Goal: Transaction & Acquisition: Purchase product/service

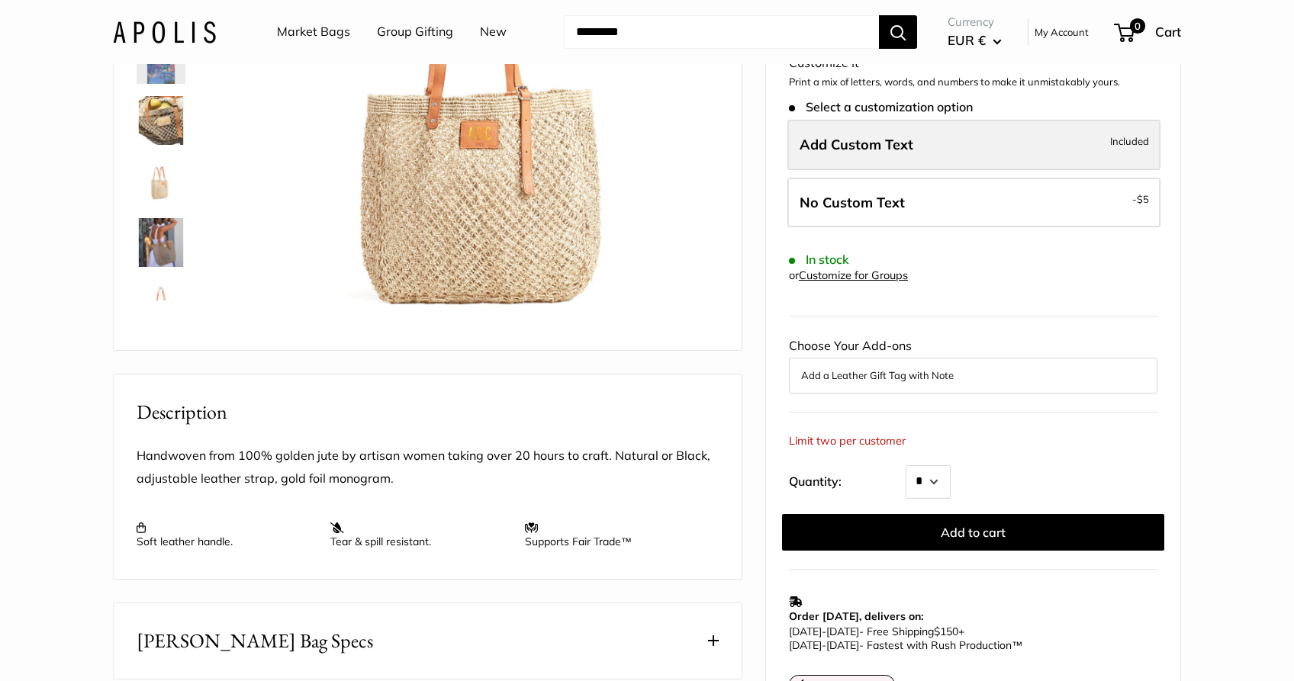
scroll to position [301, 0]
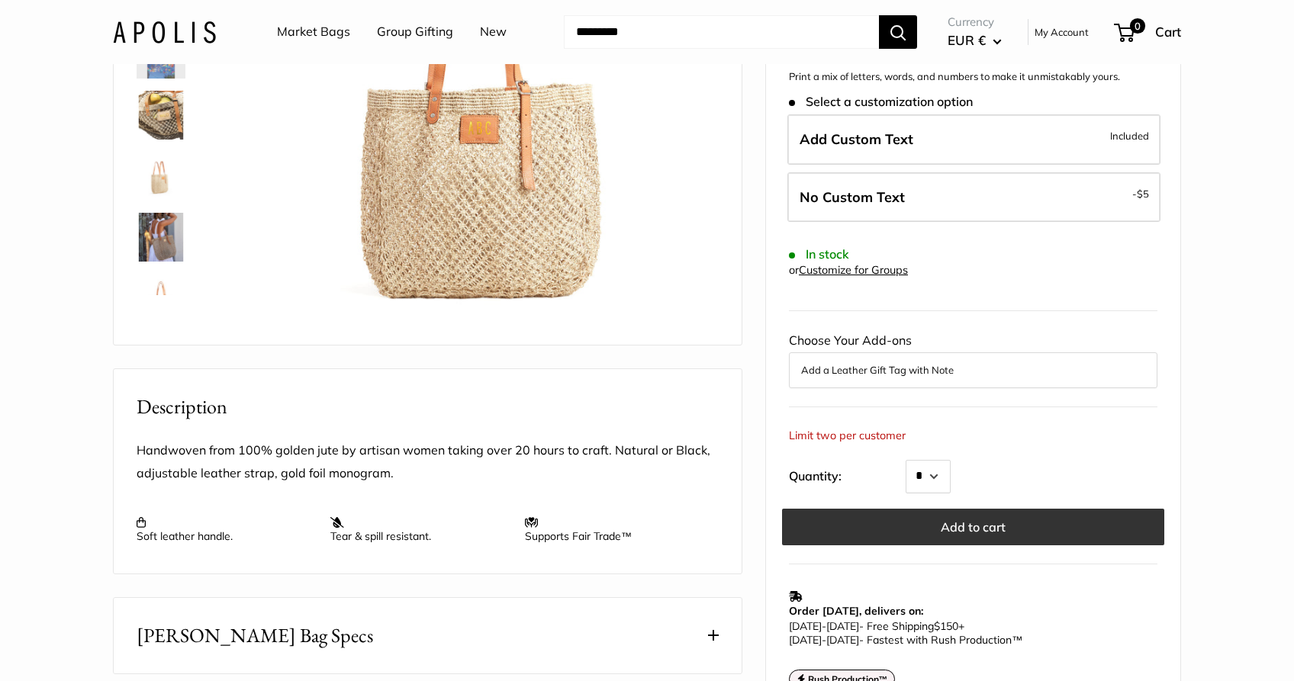
click at [988, 509] on button "Add to cart" at bounding box center [973, 527] width 382 height 37
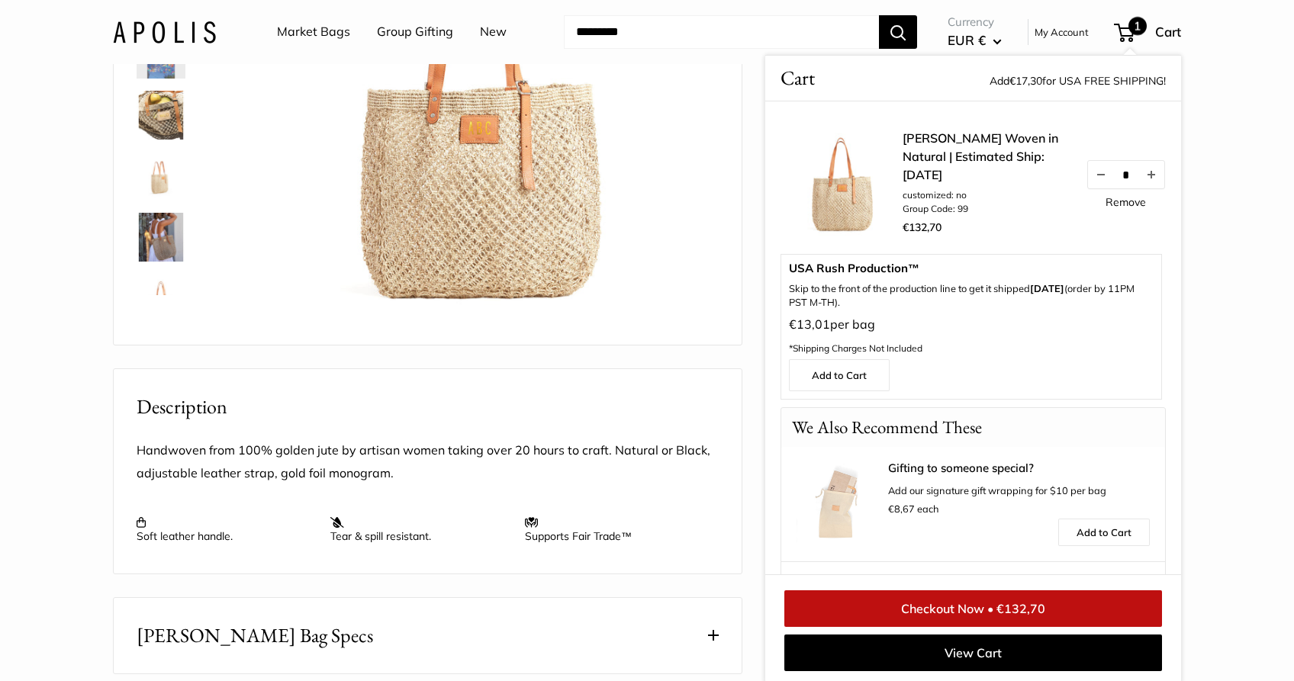
scroll to position [302, 0]
click at [987, 43] on button "EUR €" at bounding box center [975, 40] width 54 height 24
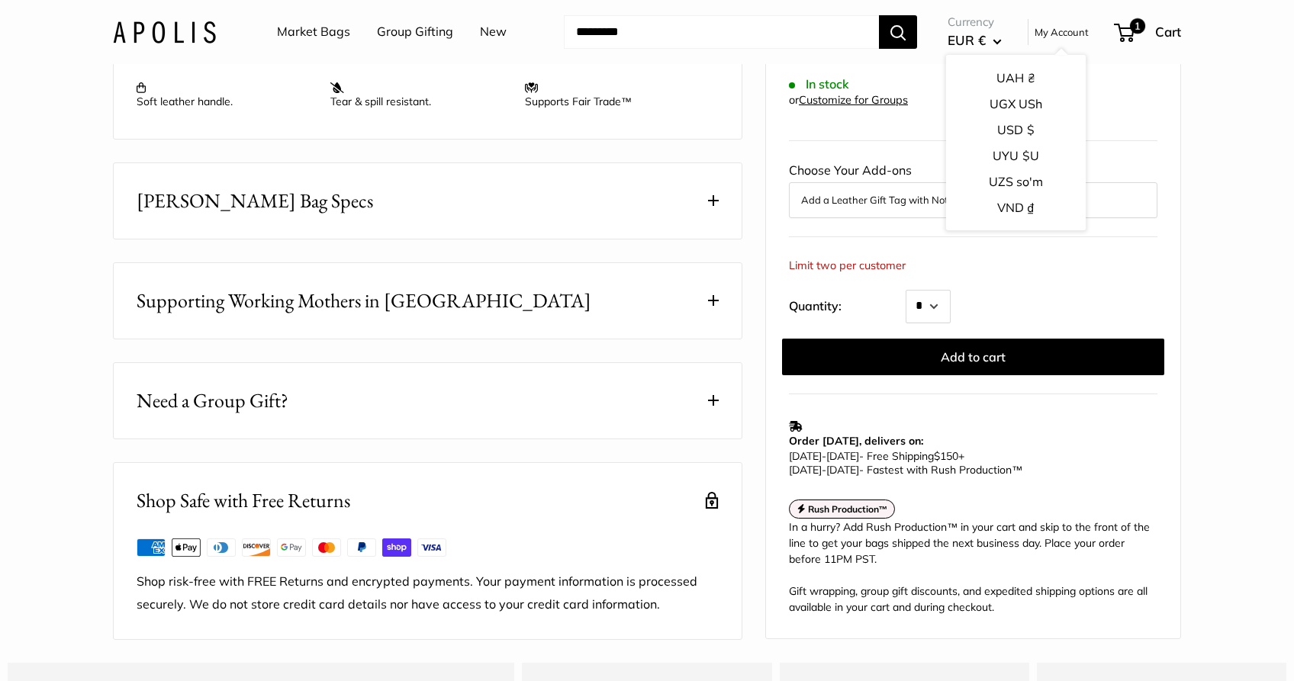
scroll to position [2387, 0]
click at [1007, 177] on button "USD $" at bounding box center [1016, 176] width 140 height 26
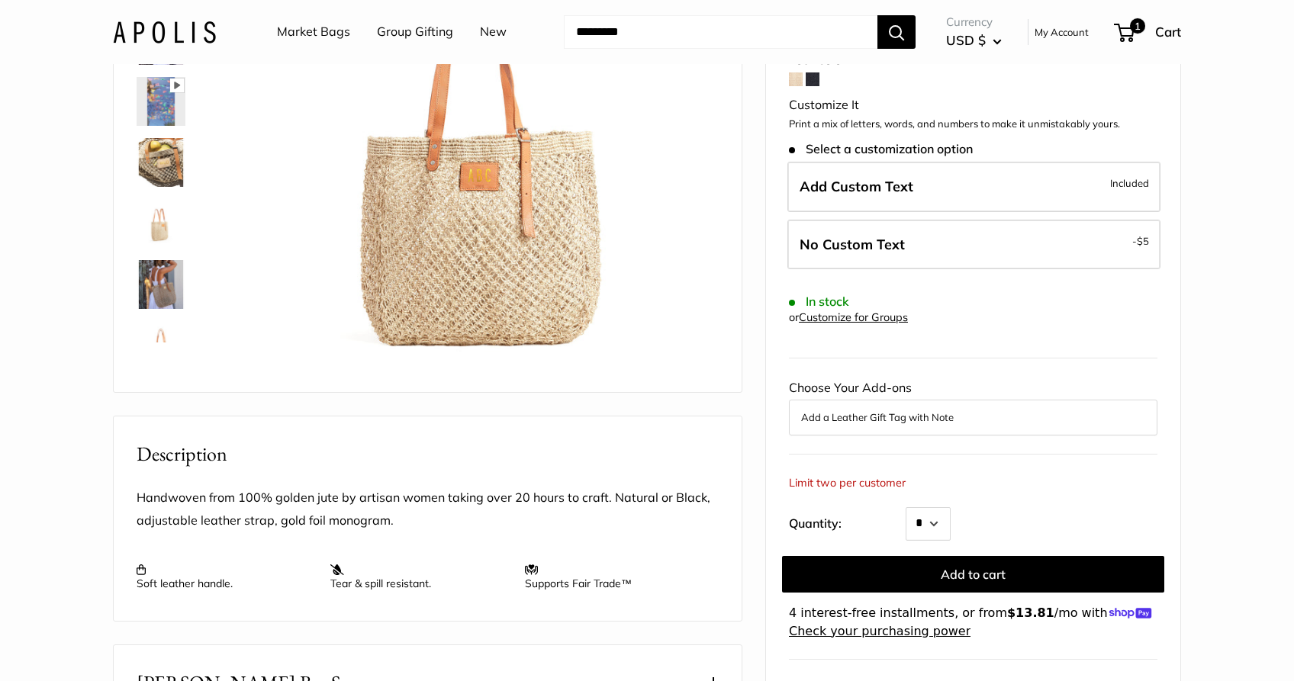
scroll to position [275, 0]
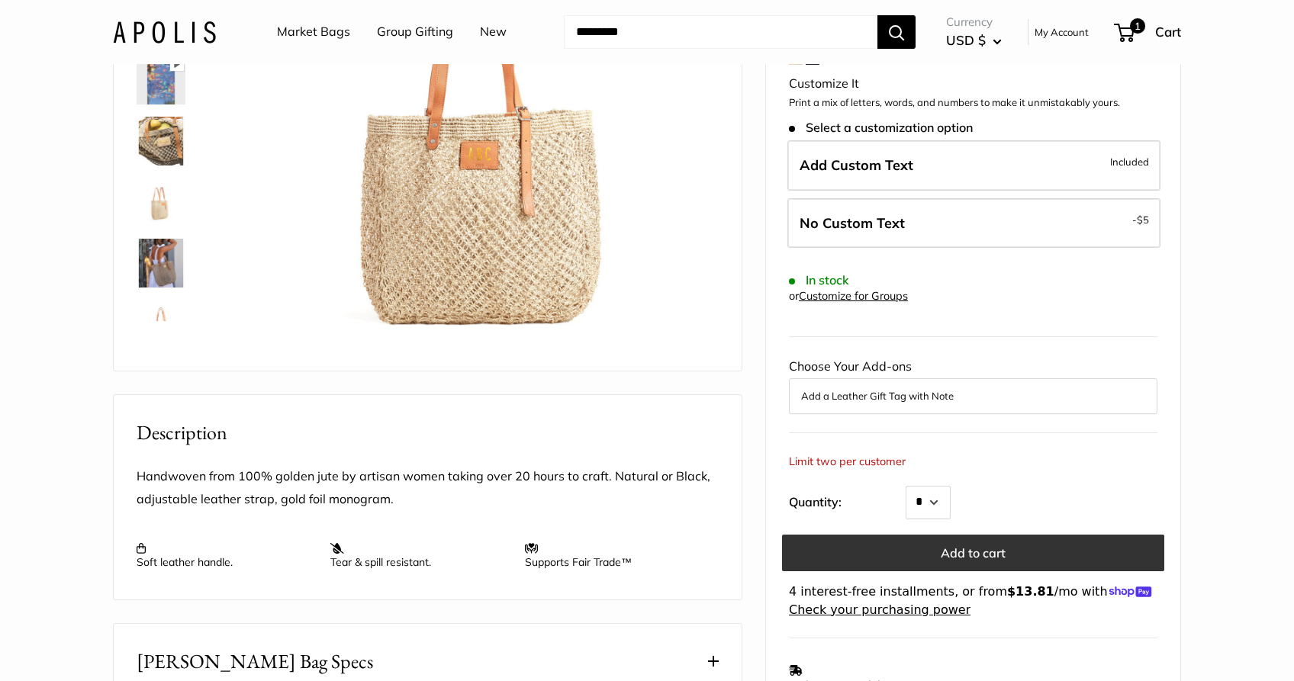
click at [993, 535] on button "Add to cart" at bounding box center [973, 553] width 382 height 37
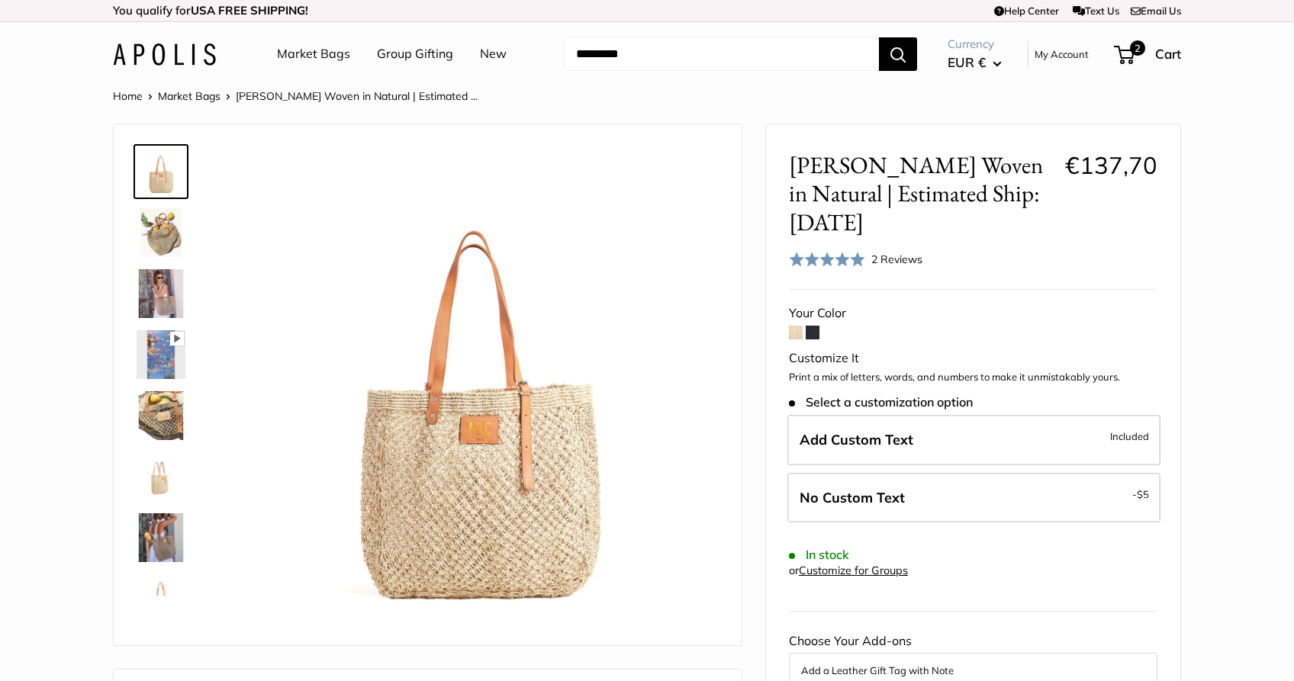
click at [1123, 73] on div "Currency EUR € AED د.إ AFN ؋ ALL L AMD դր. ANG ƒ AUD $" at bounding box center [1049, 54] width 264 height 41
click at [1128, 46] on span "2" at bounding box center [1124, 55] width 21 height 18
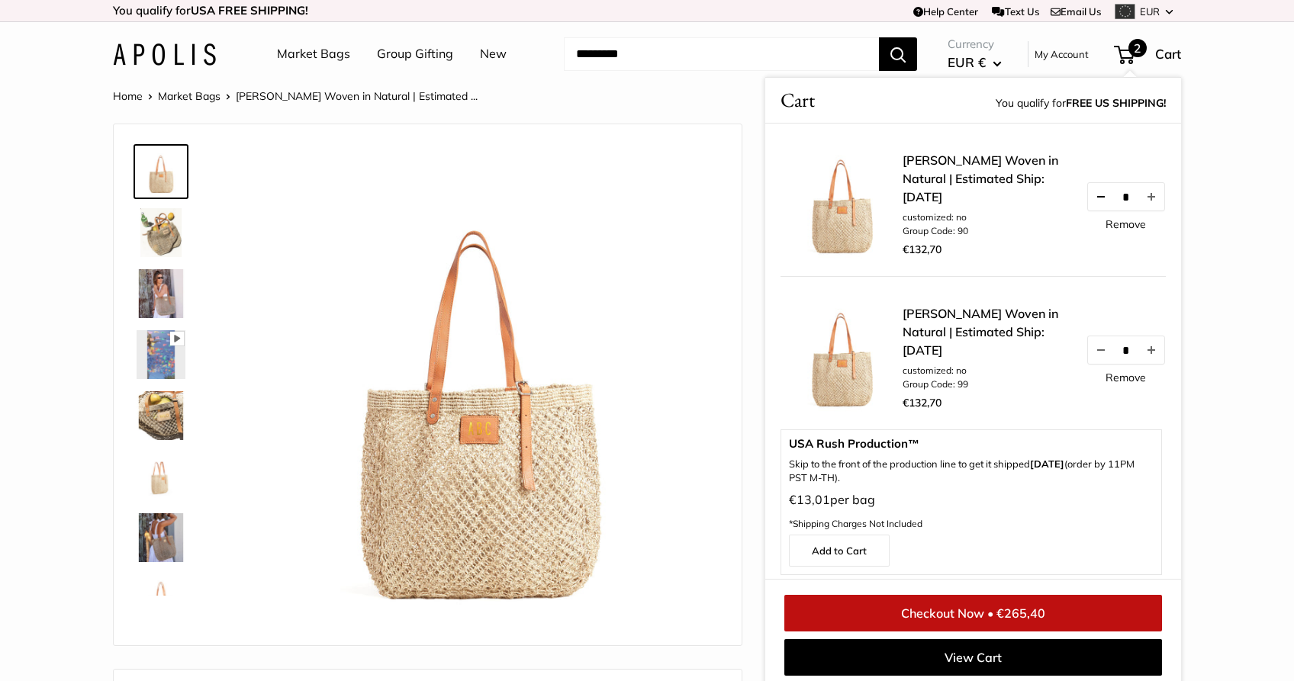
click at [1100, 211] on button "Decrease quantity by 1" at bounding box center [1101, 196] width 26 height 27
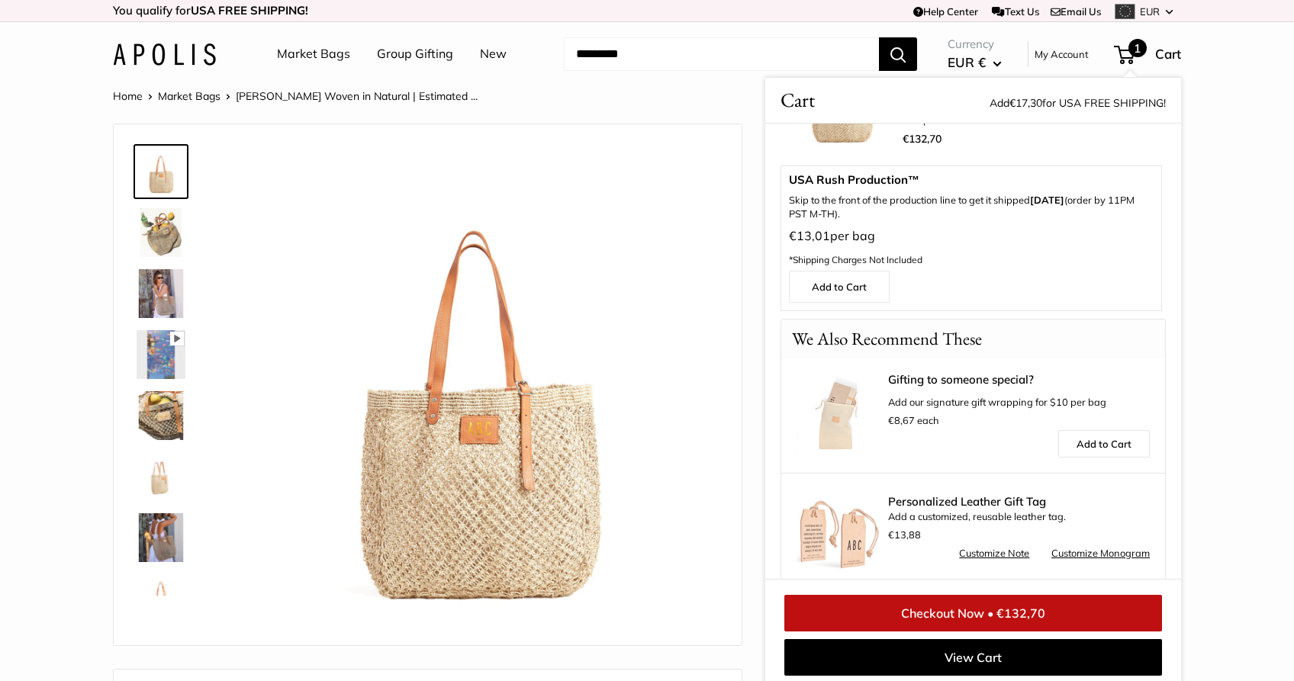
scroll to position [135, 0]
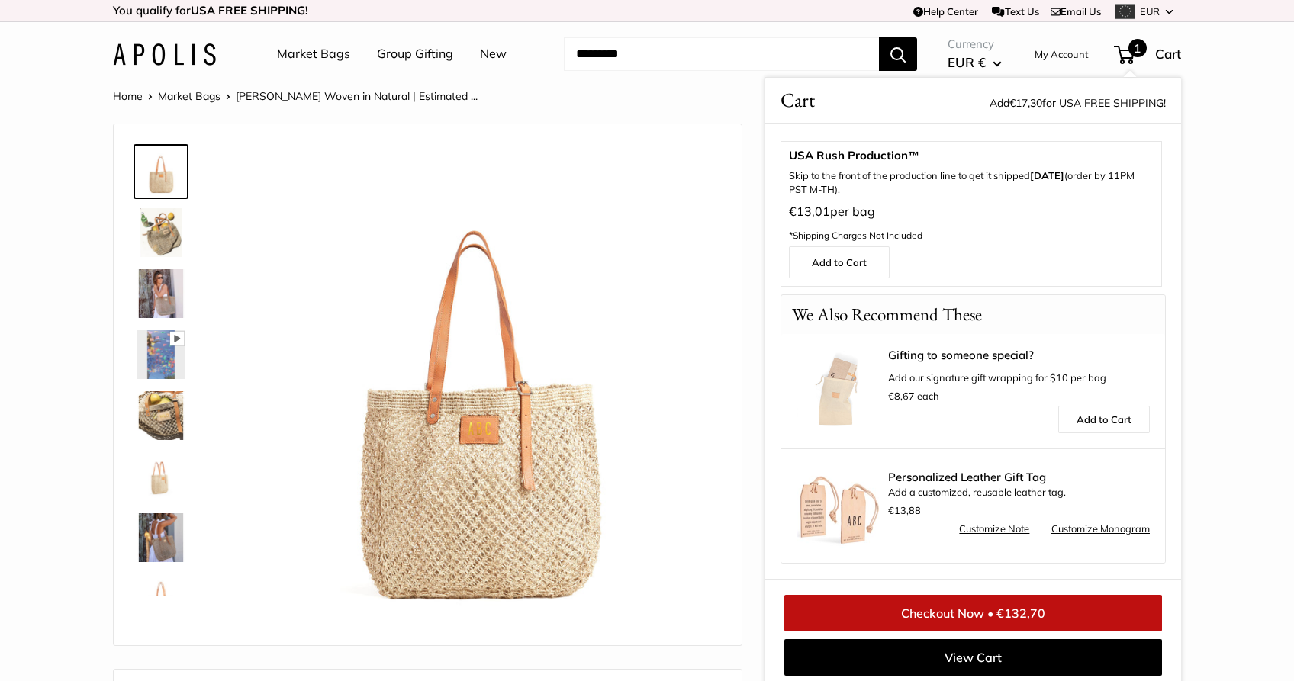
click at [957, 623] on link "Checkout Now • €132,70" at bounding box center [973, 613] width 378 height 37
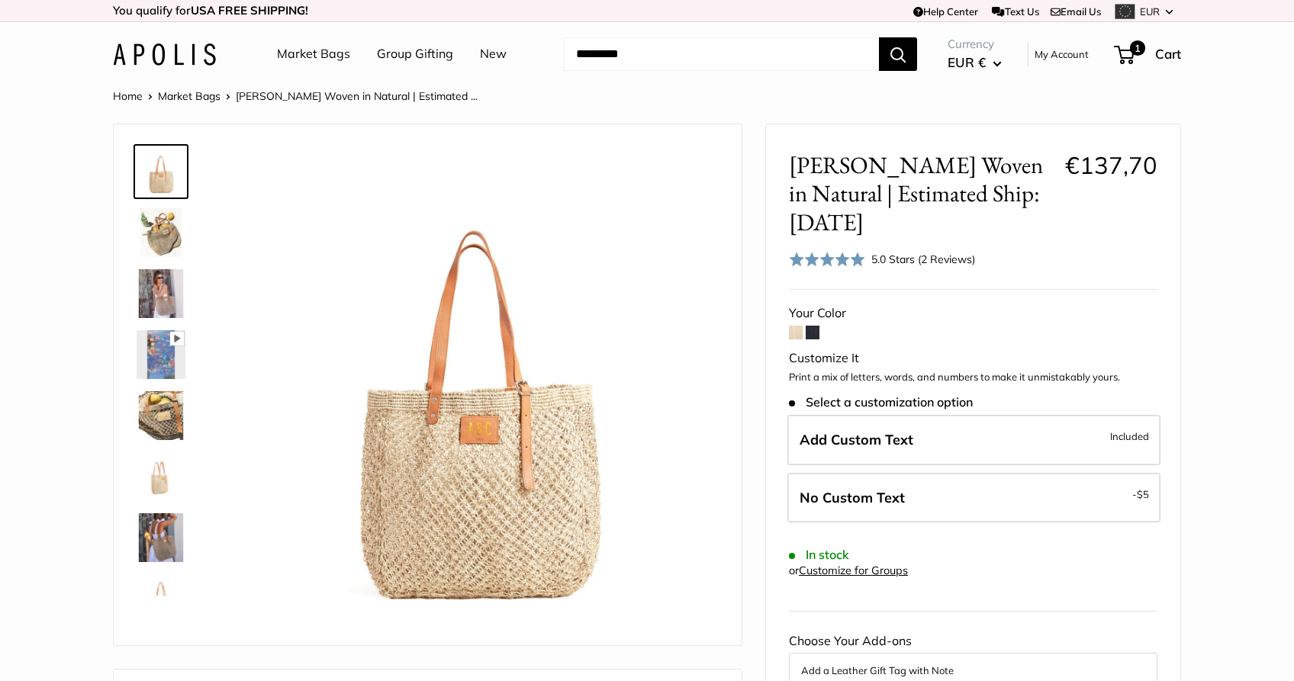
click at [1007, 60] on div "Currency EUR € AED د.إ AFN ؋ ALL L AMD դր. ANG ƒ AUD $" at bounding box center [975, 54] width 108 height 41
click at [991, 61] on button "EUR €" at bounding box center [975, 62] width 54 height 24
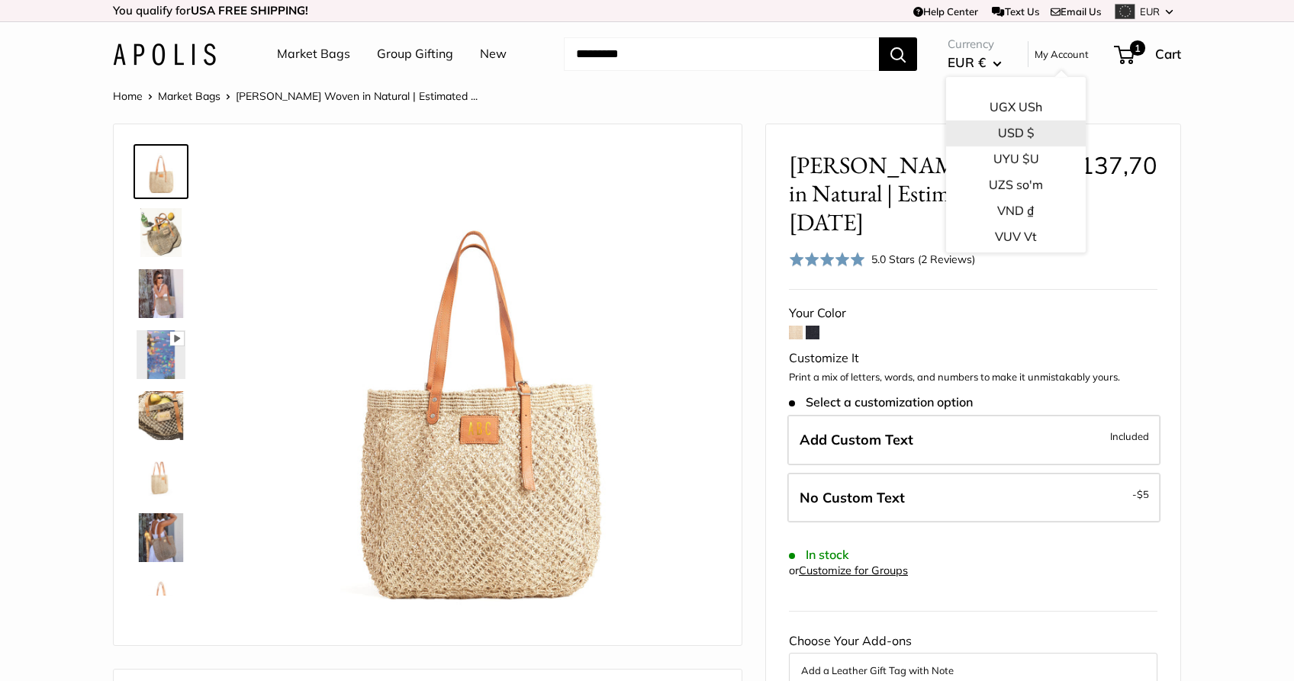
click at [987, 140] on button "USD $" at bounding box center [1016, 134] width 140 height 26
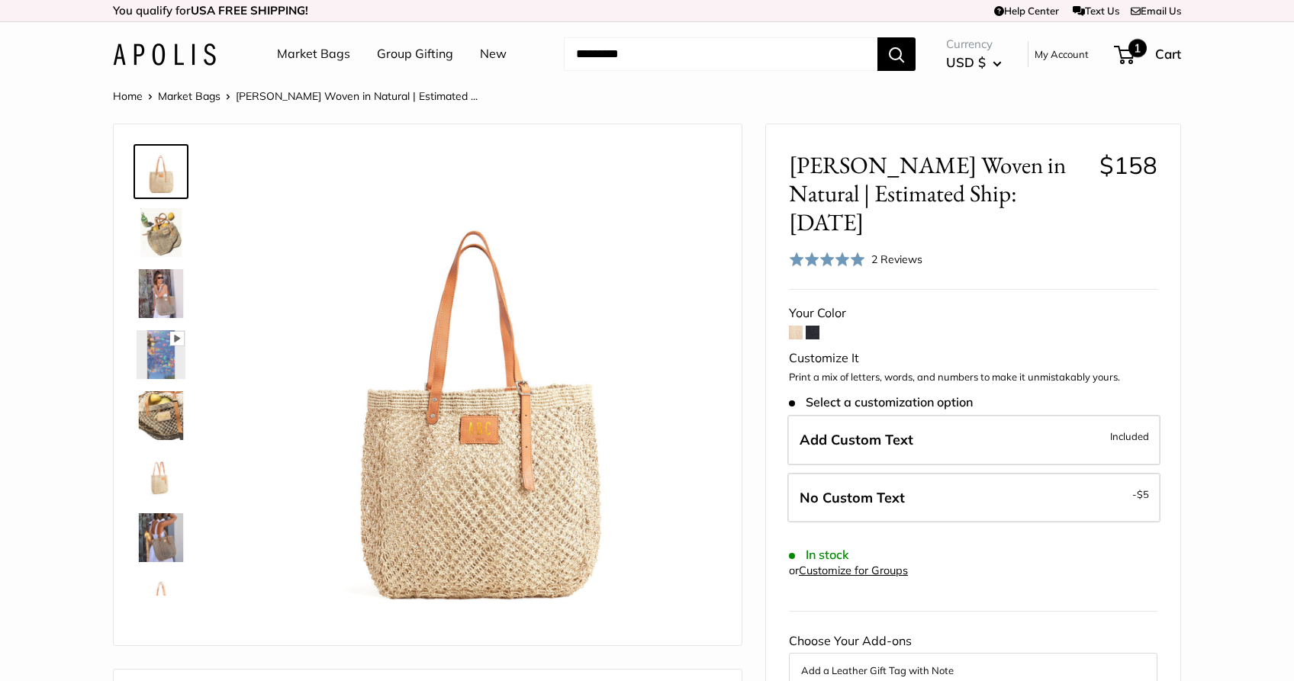
click at [1136, 57] on span "1" at bounding box center [1138, 48] width 18 height 18
click at [1126, 69] on div "Currency EUR € AED د.إ AFN ؋ ALL L AMD դր. ANG ƒ AUD $" at bounding box center [1049, 54] width 264 height 41
click at [1126, 62] on span "1" at bounding box center [1124, 55] width 21 height 18
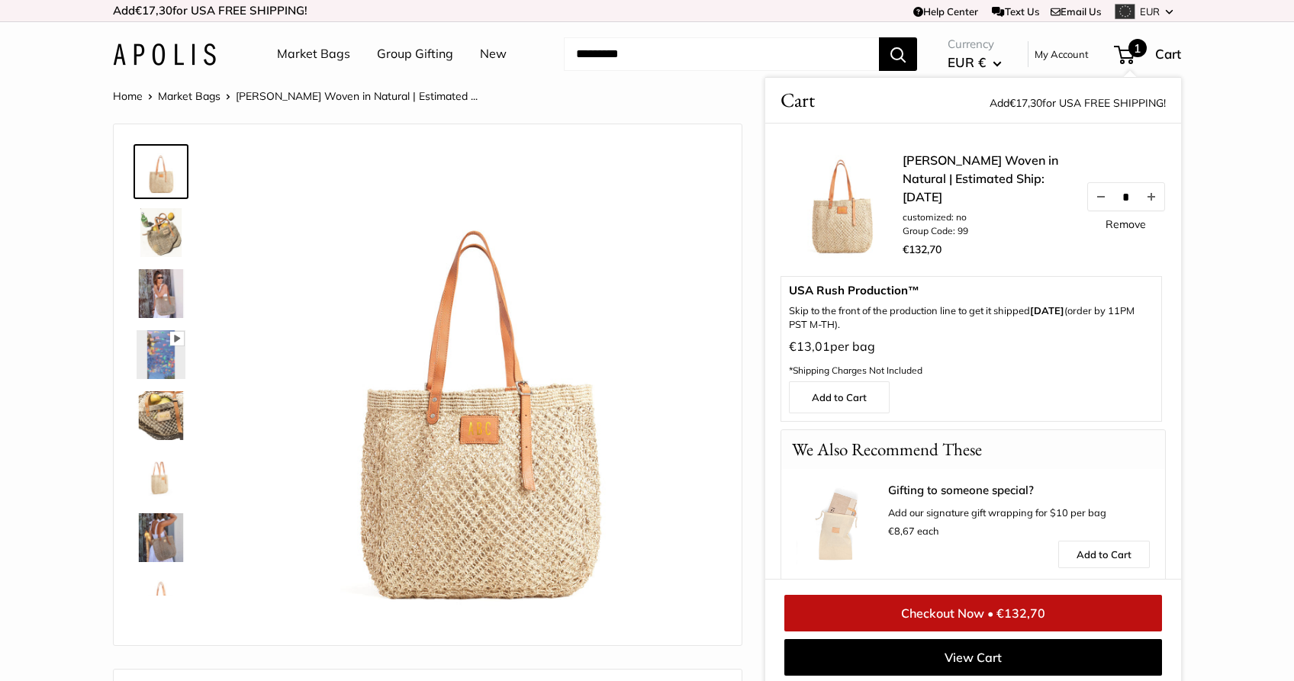
click at [994, 61] on button "EUR €" at bounding box center [975, 62] width 54 height 24
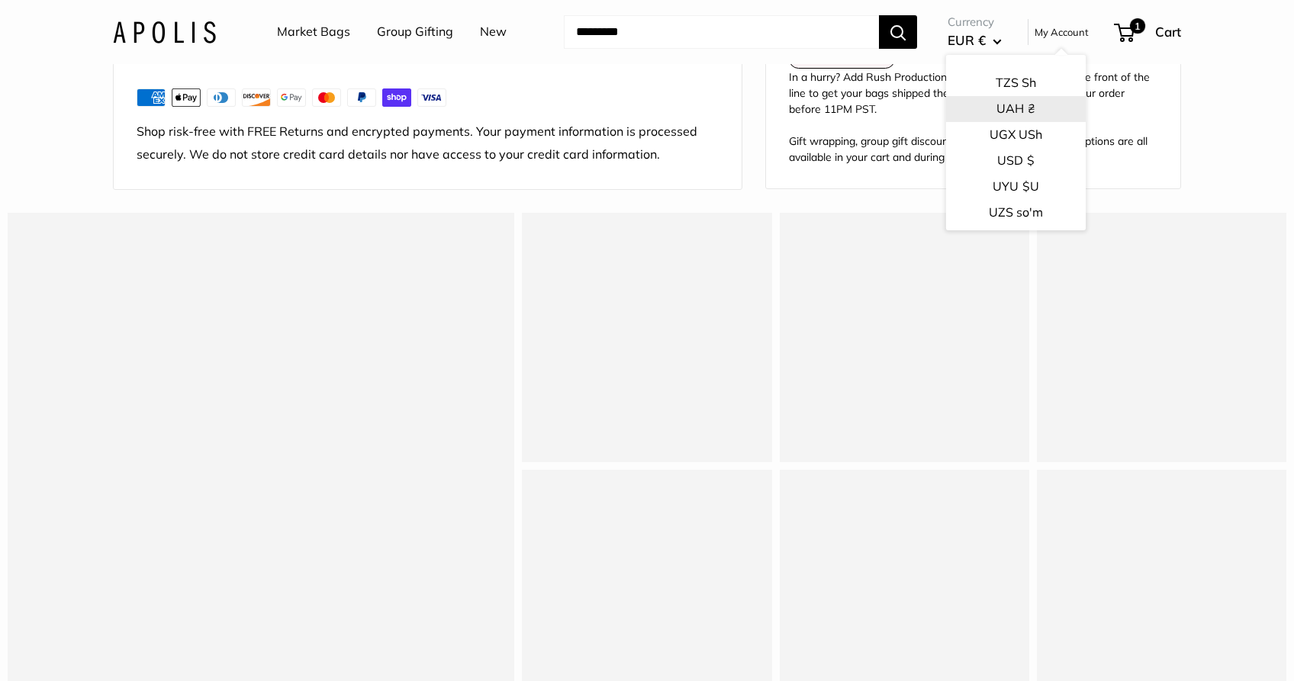
scroll to position [2401, 0]
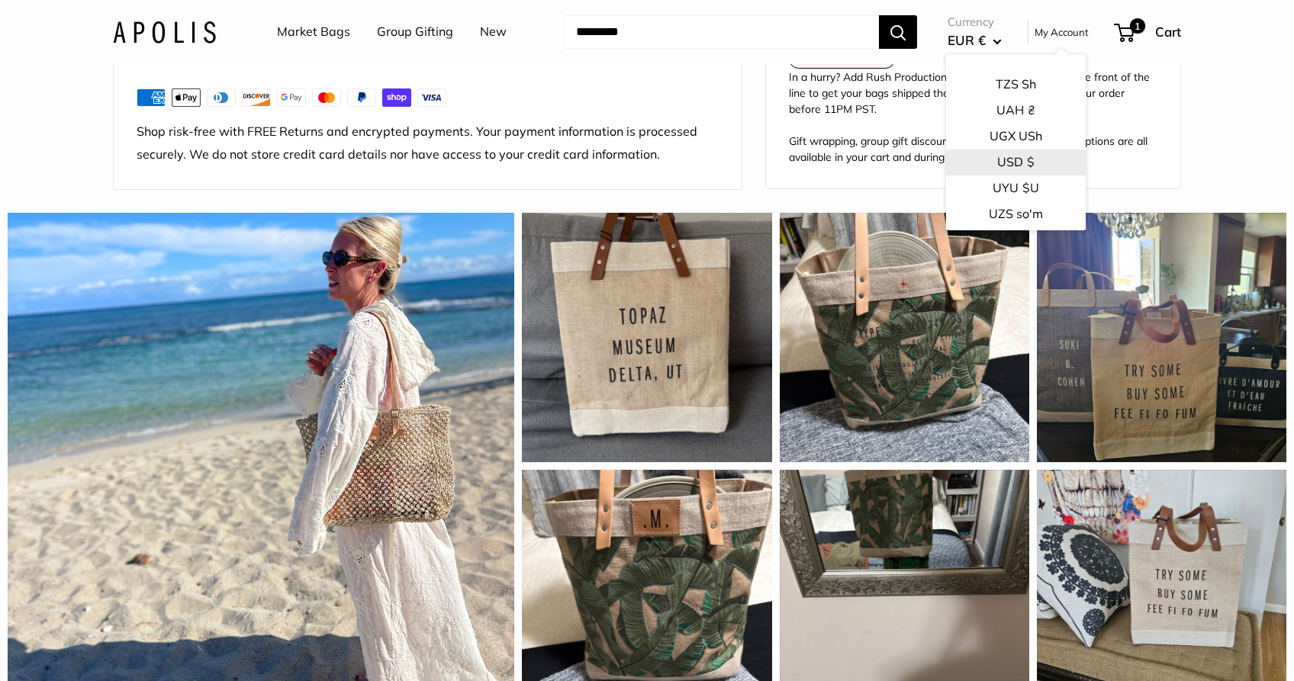
click at [1001, 160] on button "USD $" at bounding box center [1016, 163] width 140 height 26
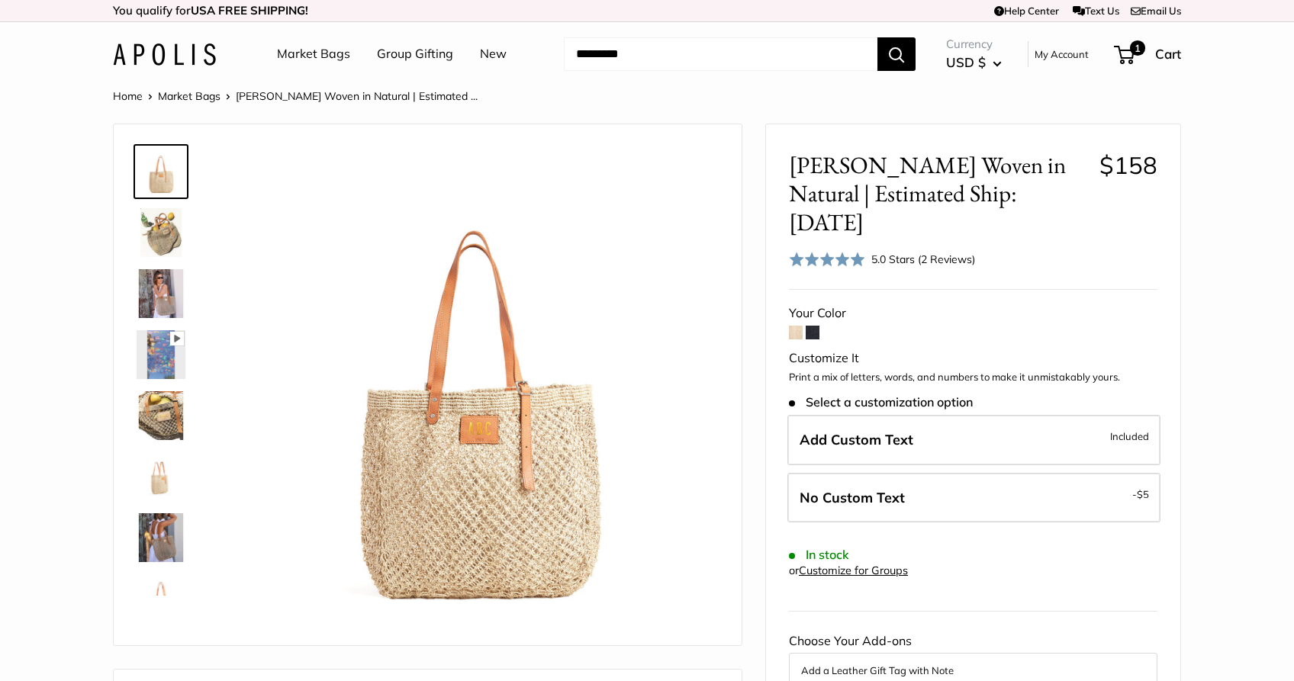
click at [1127, 71] on div "Currency USD $ AED د.إ AFN ؋ ALL L AMD դր. ANG ƒ AUD $ 1" at bounding box center [1049, 54] width 266 height 41
click at [1127, 56] on span "1" at bounding box center [1124, 55] width 21 height 18
click at [1126, 56] on span "1" at bounding box center [1124, 55] width 21 height 18
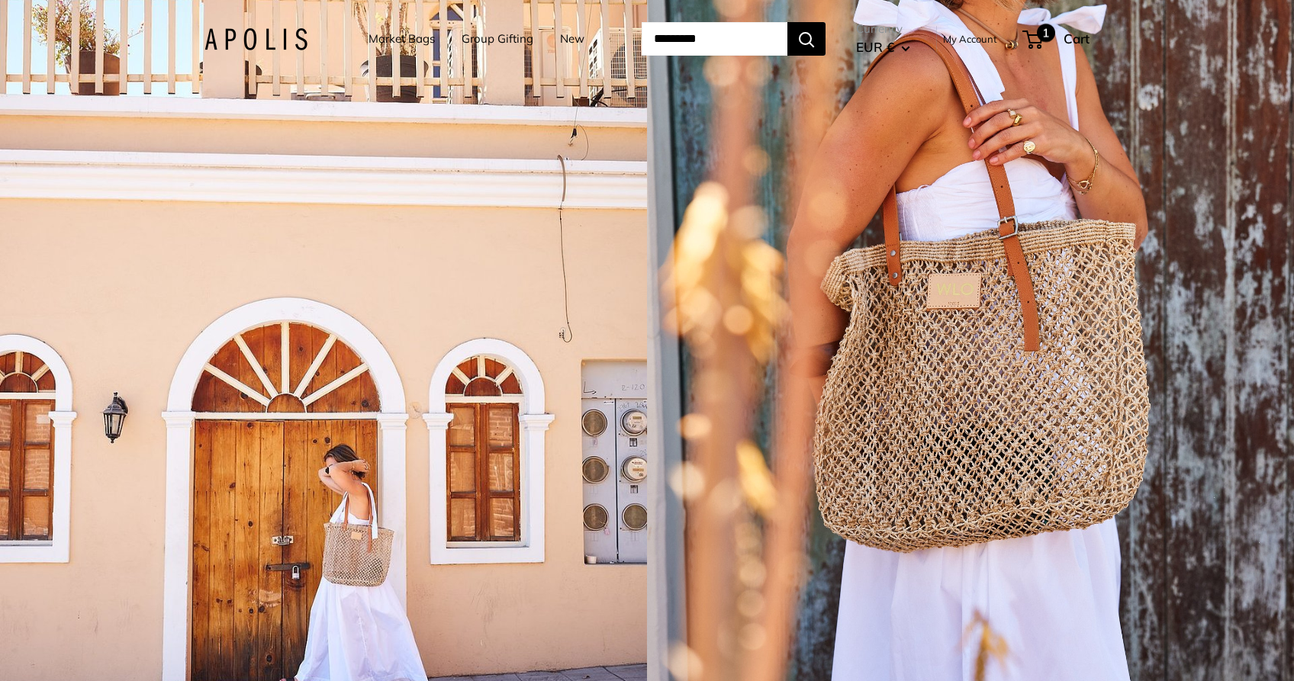
click at [1049, 34] on span "1" at bounding box center [1046, 33] width 18 height 18
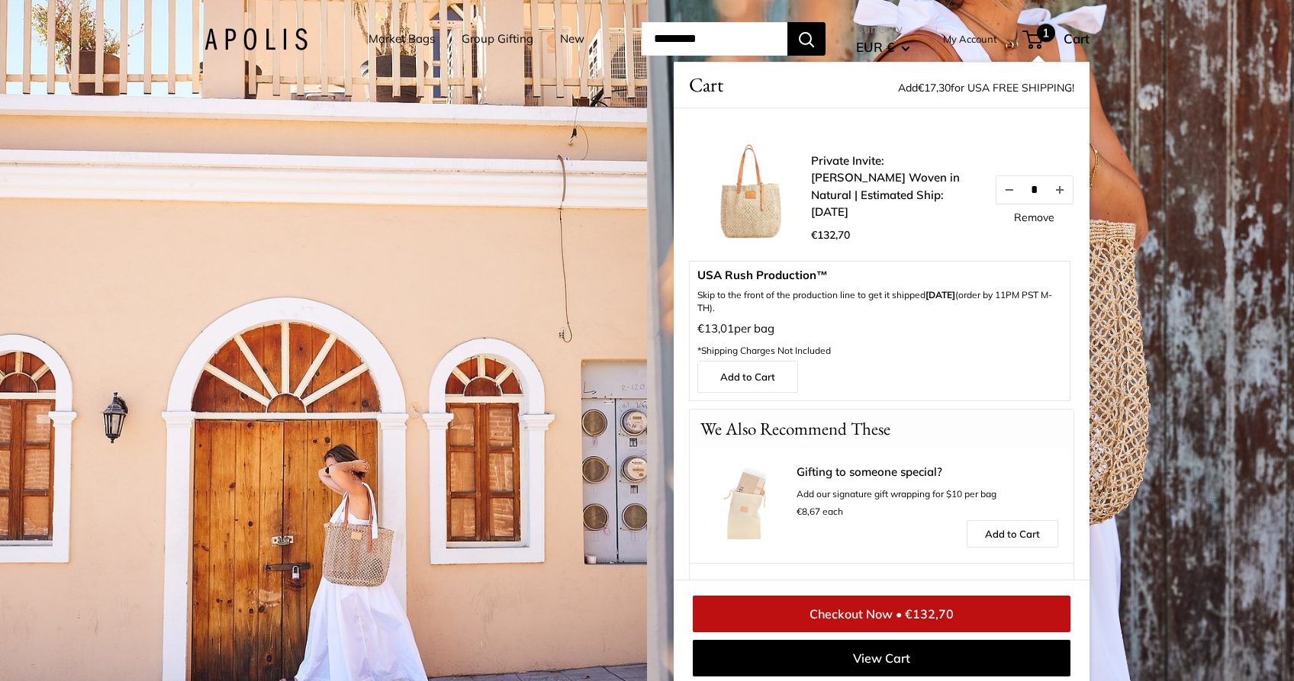
scroll to position [11, 0]
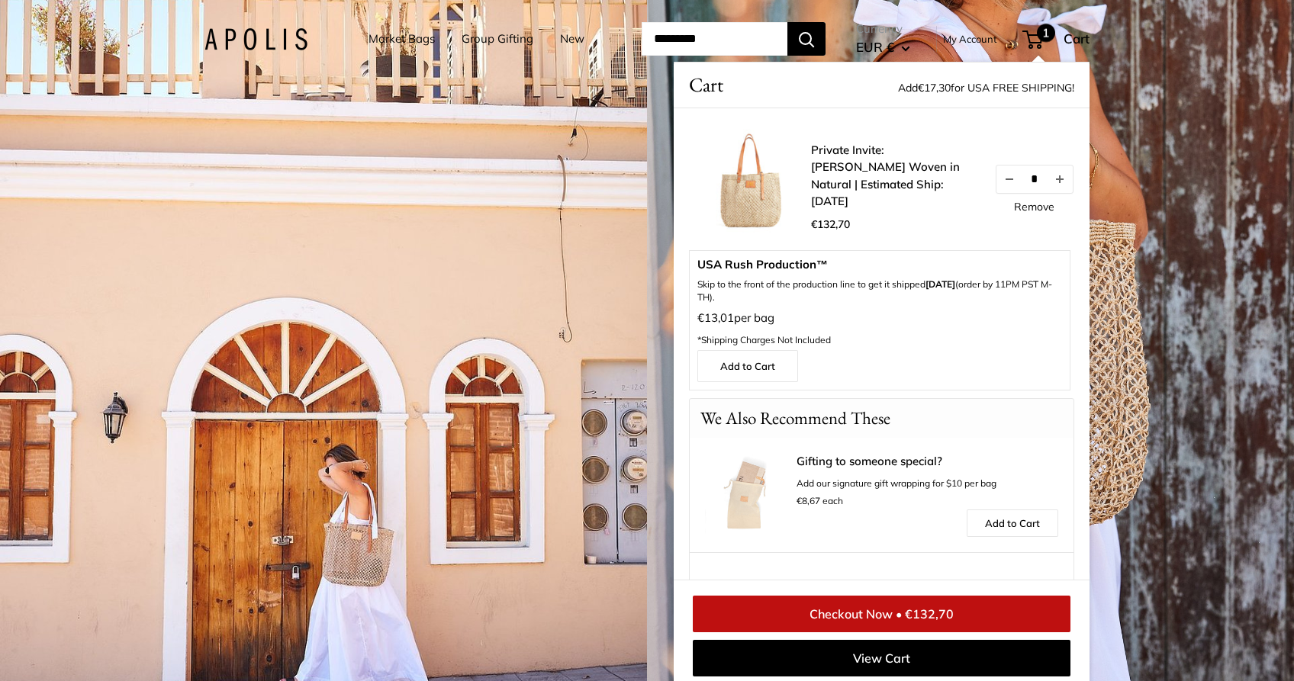
click at [910, 43] on button "EUR €" at bounding box center [883, 47] width 54 height 24
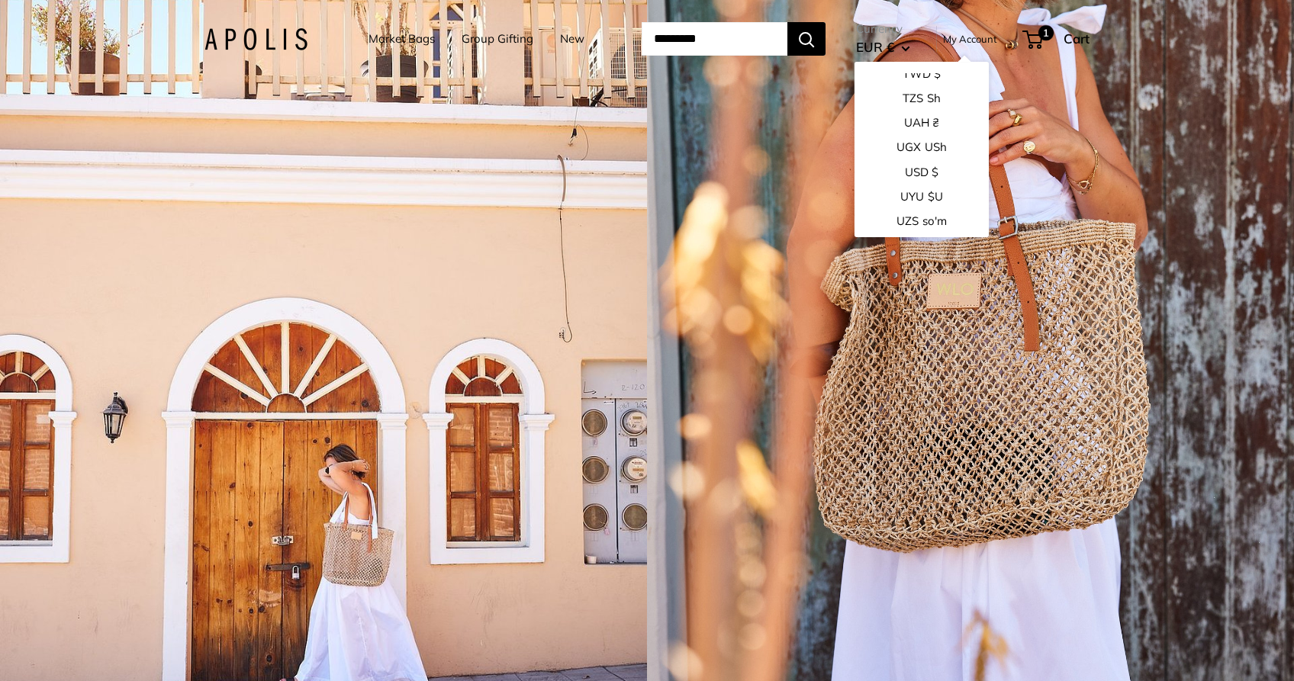
scroll to position [2260, 0]
click at [912, 169] on button "USD $" at bounding box center [922, 172] width 134 height 24
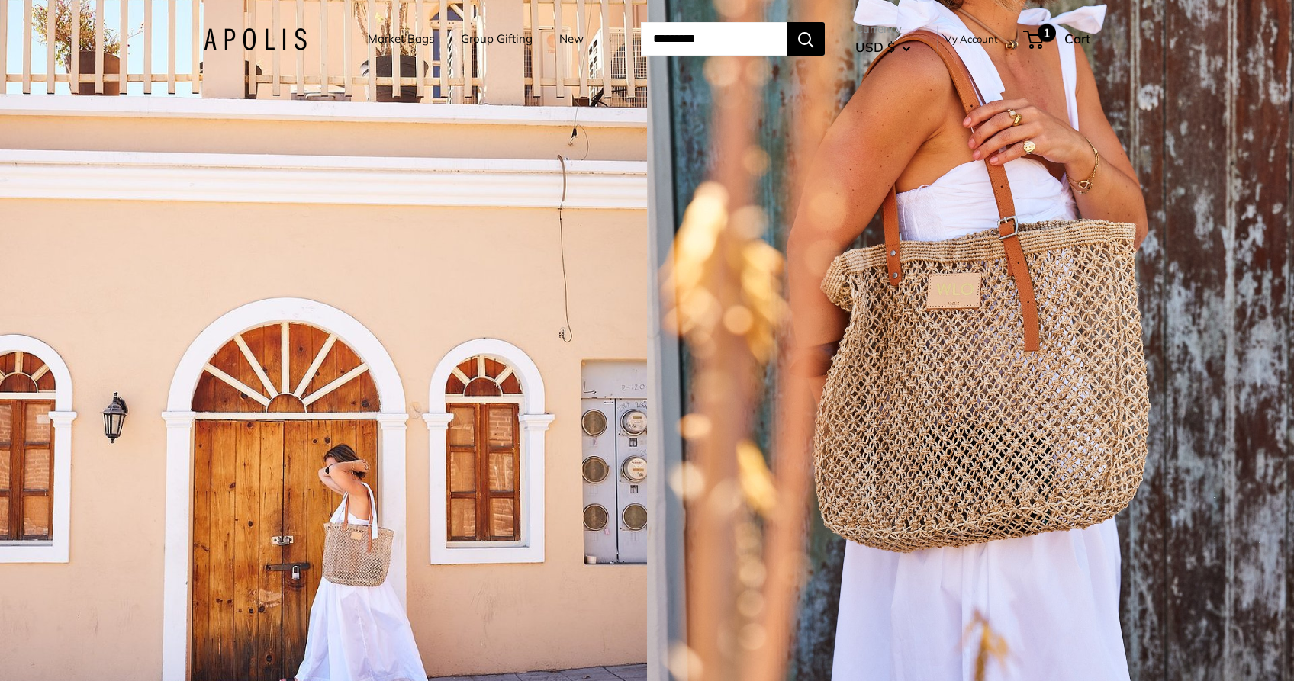
click at [1043, 37] on span "1" at bounding box center [1033, 40] width 21 height 18
click at [910, 43] on button "EUR €" at bounding box center [883, 47] width 54 height 24
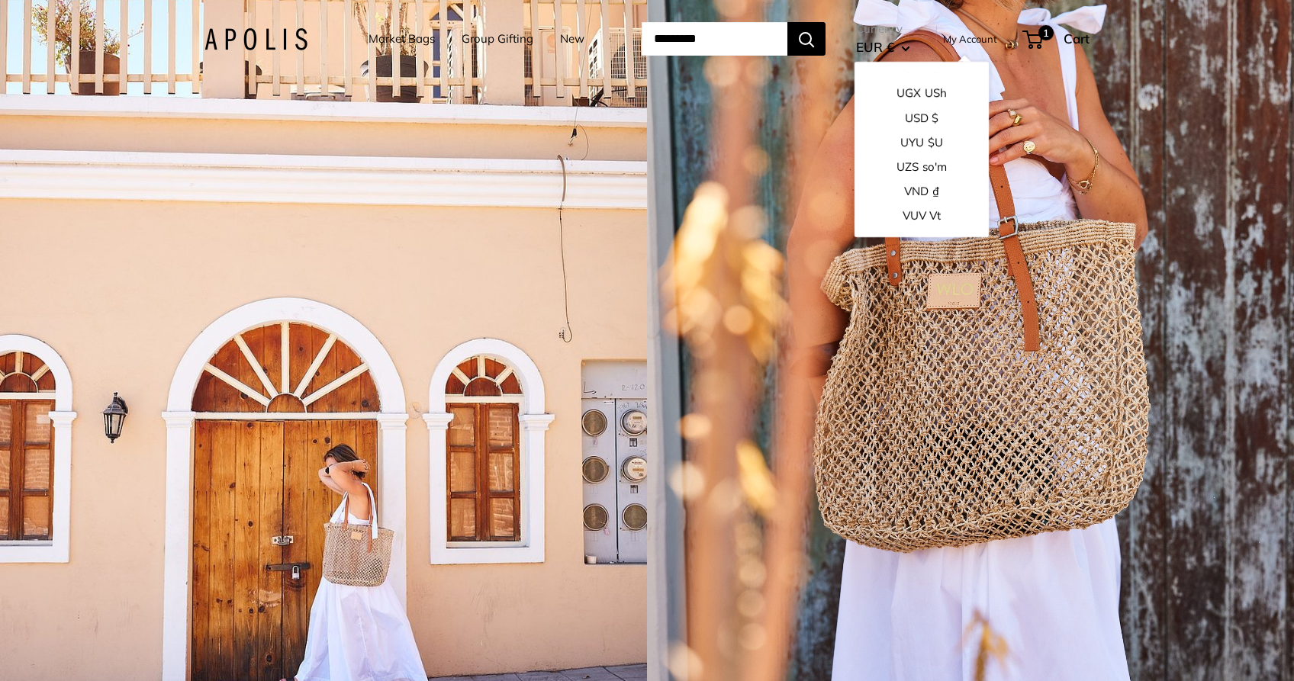
scroll to position [2314, 0]
click at [910, 122] on button "USD $" at bounding box center [922, 119] width 134 height 24
